Goal: Register for event/course

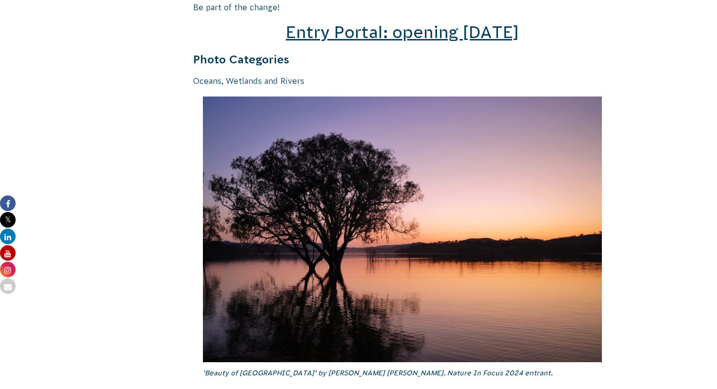
scroll to position [1478, 0]
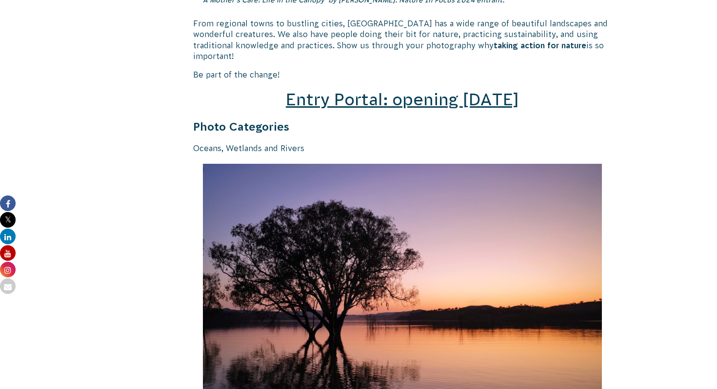
click at [390, 99] on h2 "Entry Portal: opening [DATE]" at bounding box center [402, 99] width 418 height 23
click at [384, 90] on span "Entry Portal: opening [DATE]" at bounding box center [402, 99] width 233 height 19
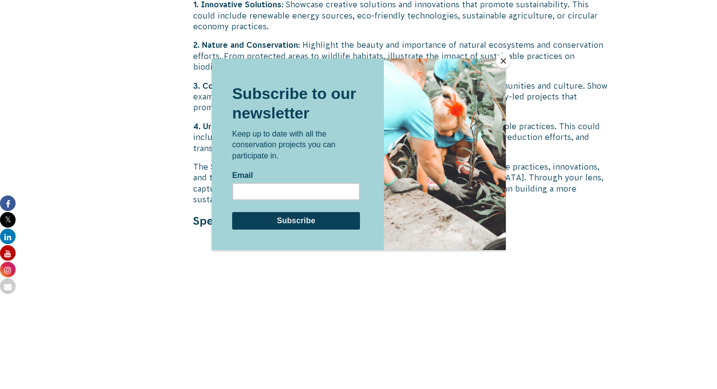
scroll to position [2730, 0]
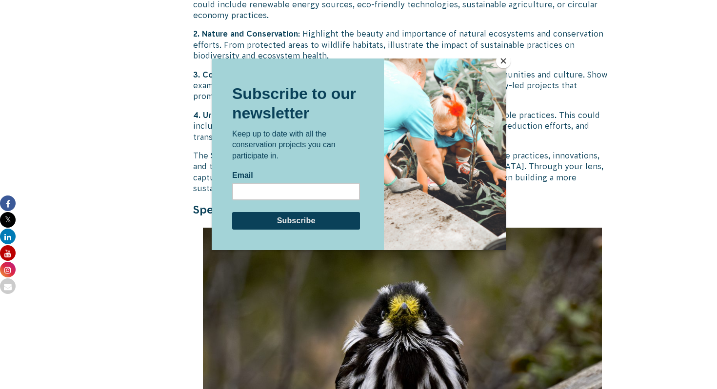
click at [499, 59] on button "Close" at bounding box center [503, 61] width 15 height 15
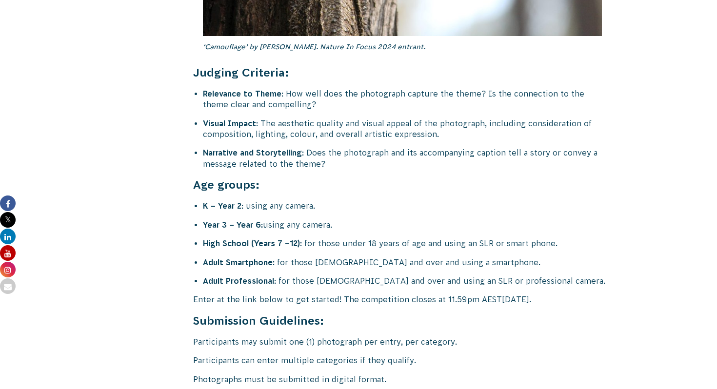
scroll to position [3824, 0]
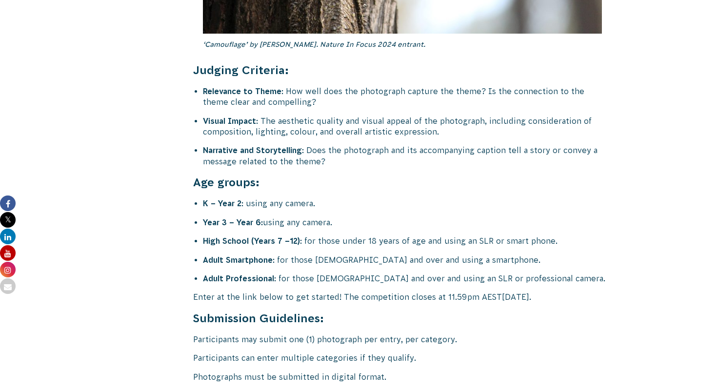
click at [326, 273] on li "Adult Professional : for those 18 years old and over and using an SLR or profes…" at bounding box center [407, 278] width 409 height 11
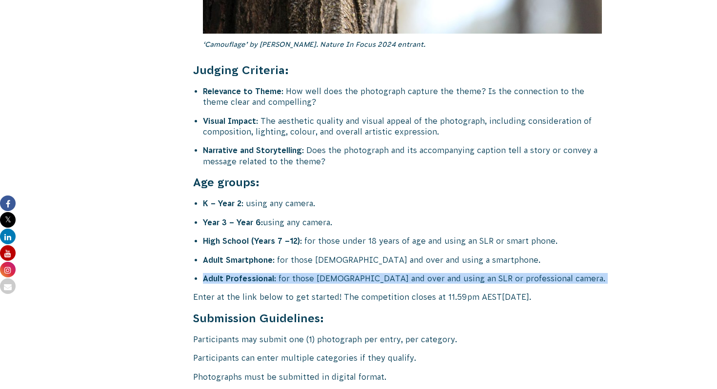
click at [326, 273] on li "Adult Professional : for those 18 years old and over and using an SLR or profes…" at bounding box center [407, 278] width 409 height 11
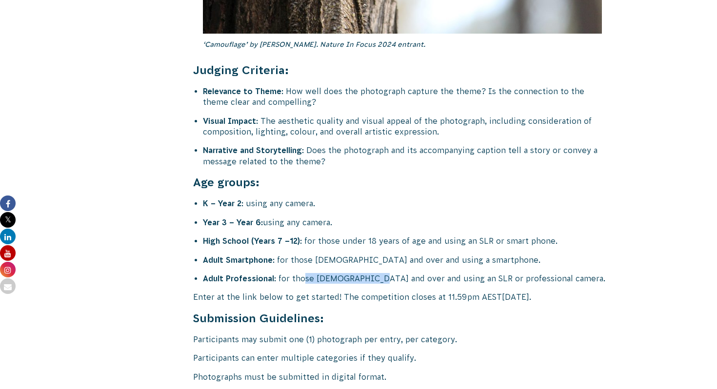
drag, startPoint x: 303, startPoint y: 250, endPoint x: 368, endPoint y: 250, distance: 64.4
click at [368, 273] on li "Adult Professional : for those 18 years old and over and using an SLR or profes…" at bounding box center [407, 278] width 409 height 11
click at [367, 273] on li "Adult Professional : for those 18 years old and over and using an SLR or profes…" at bounding box center [407, 278] width 409 height 11
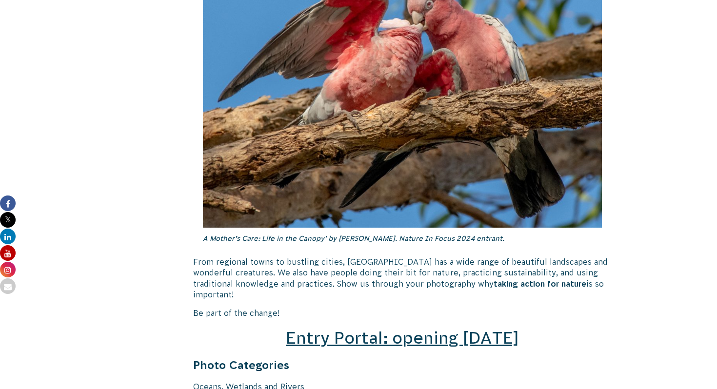
scroll to position [1237, 0]
